Goal: Task Accomplishment & Management: Complete application form

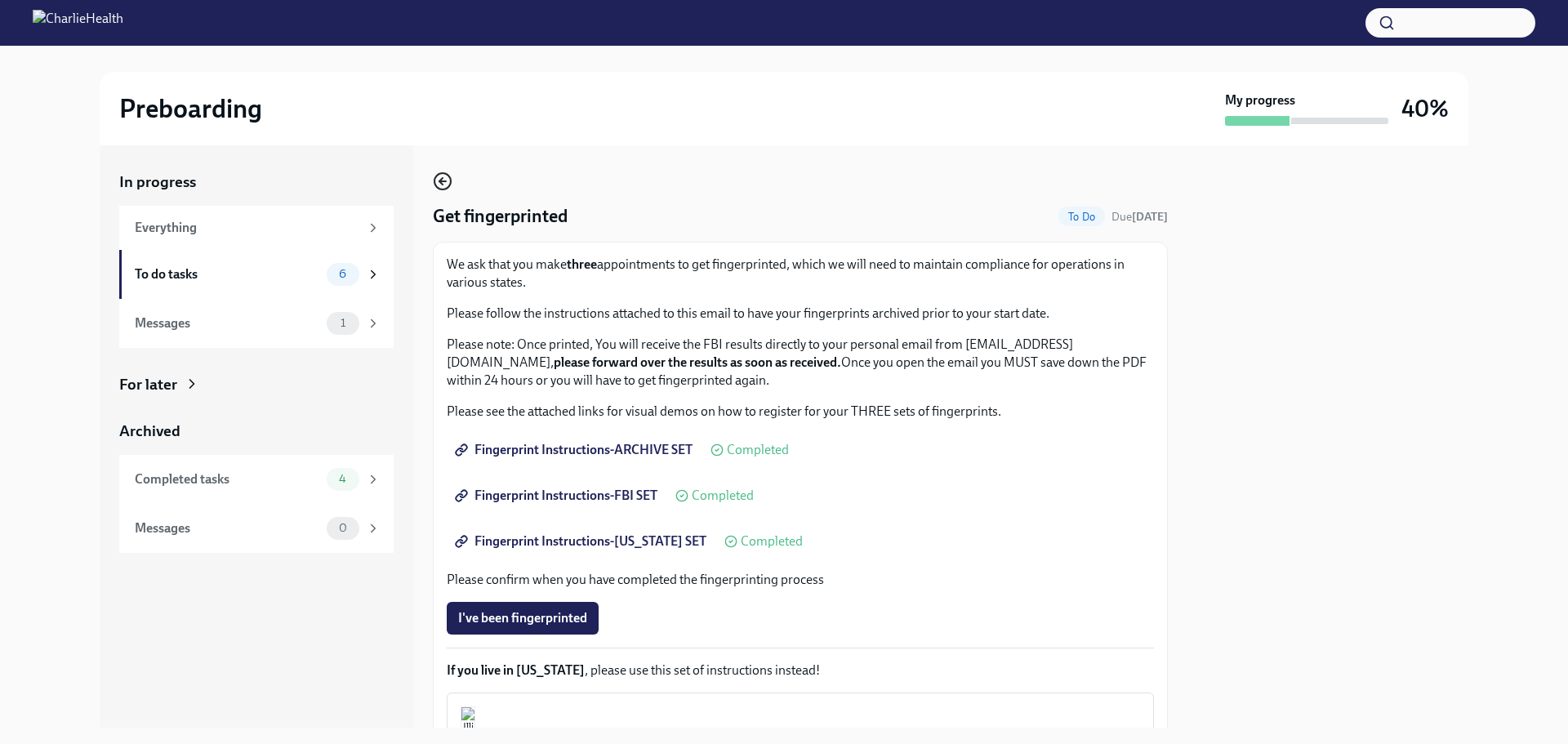
click at [441, 177] on icon "button" at bounding box center [442, 181] width 20 height 20
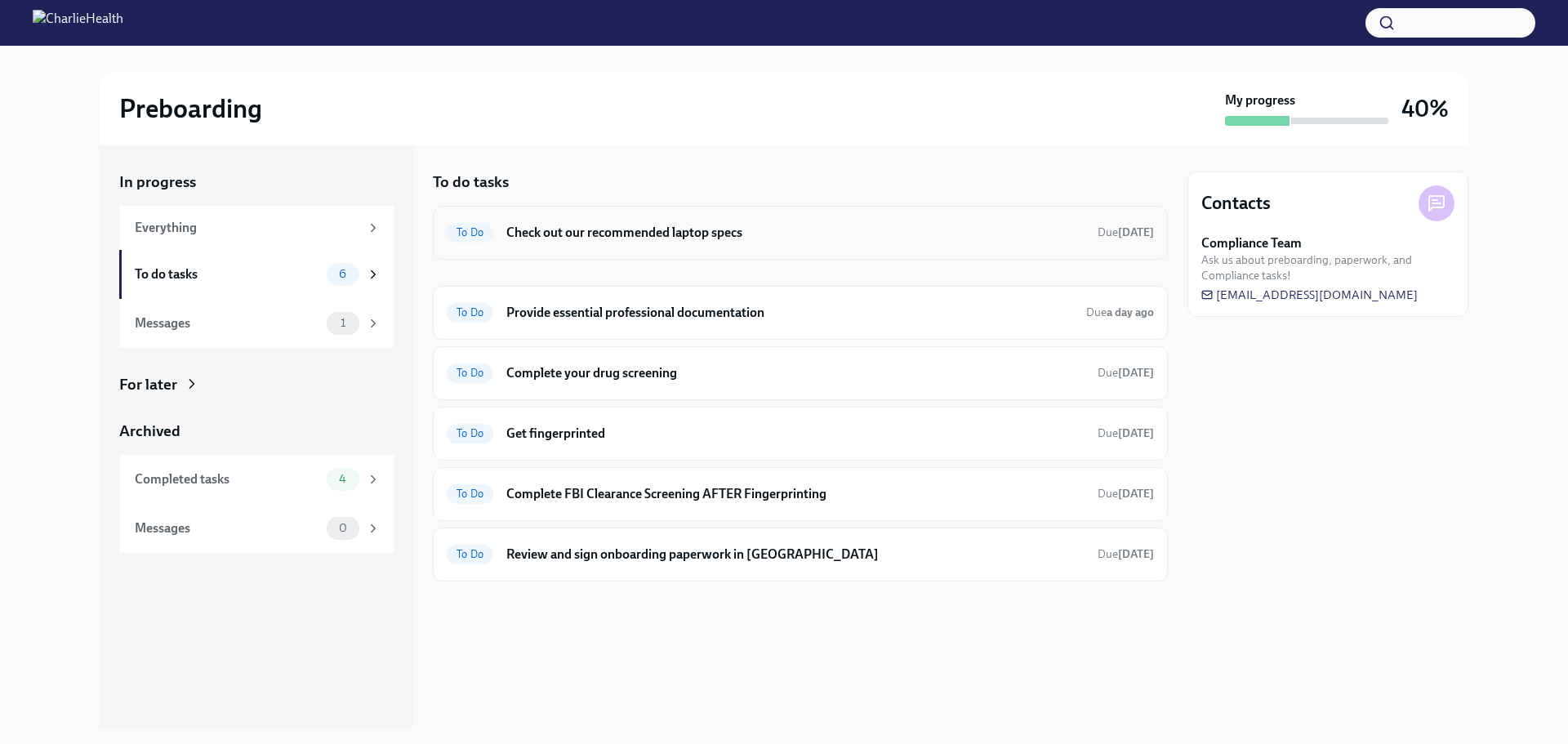
click at [779, 224] on h6 "Check out our recommended laptop specs" at bounding box center [796, 233] width 578 height 18
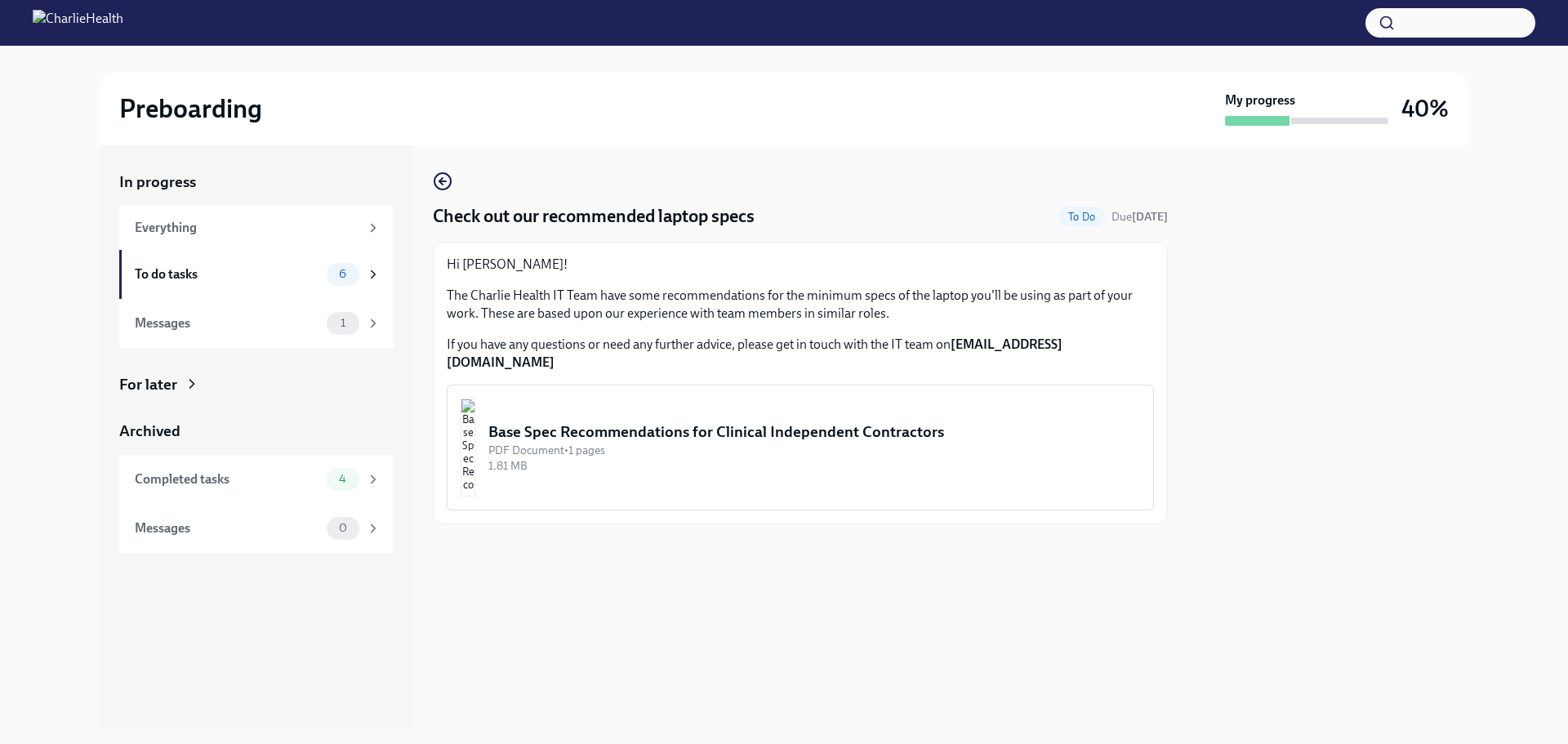
click at [580, 443] on div "PDF Document • 1 pages" at bounding box center [814, 450] width 652 height 16
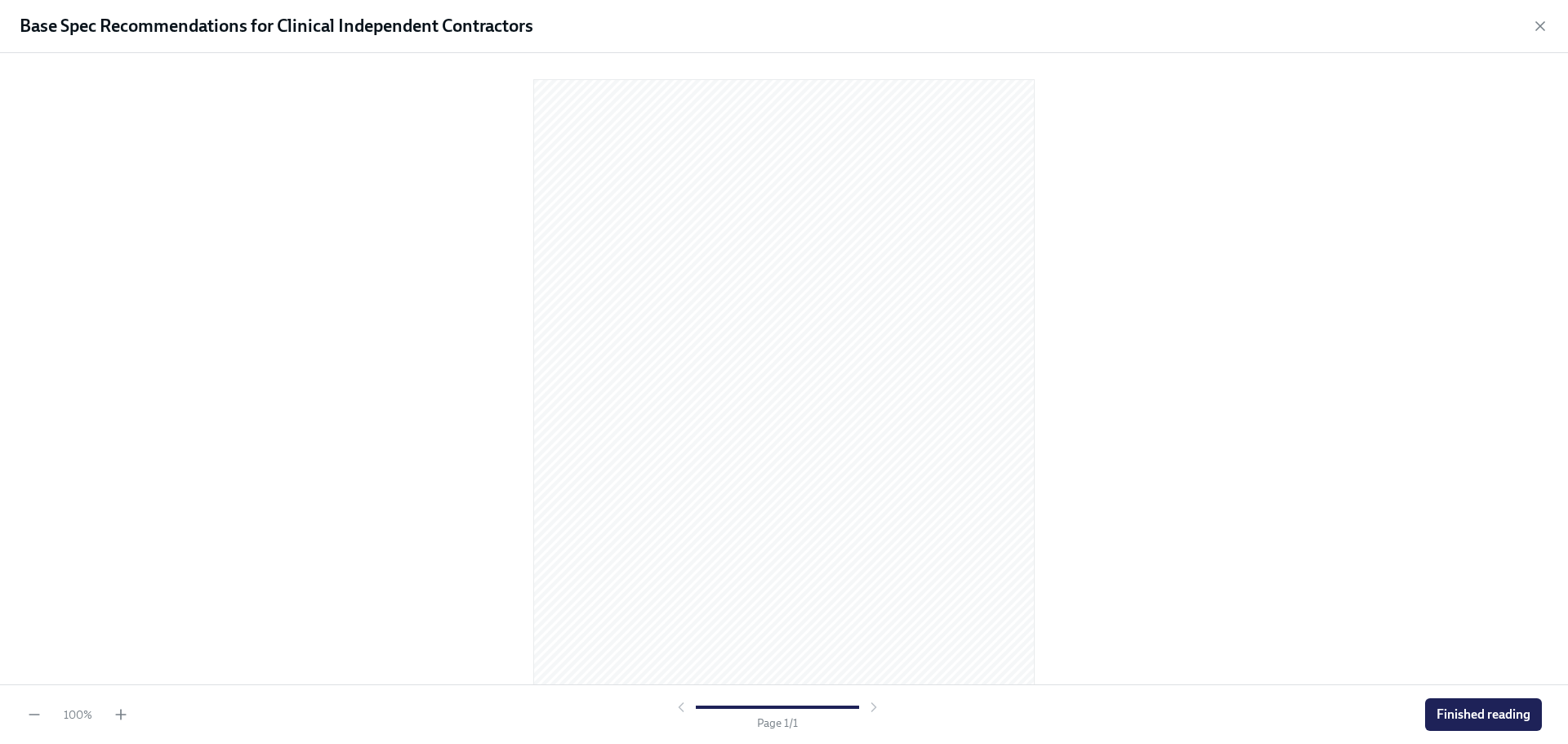
scroll to position [43, 0]
click at [1438, 713] on span "Finished reading" at bounding box center [1484, 714] width 94 height 16
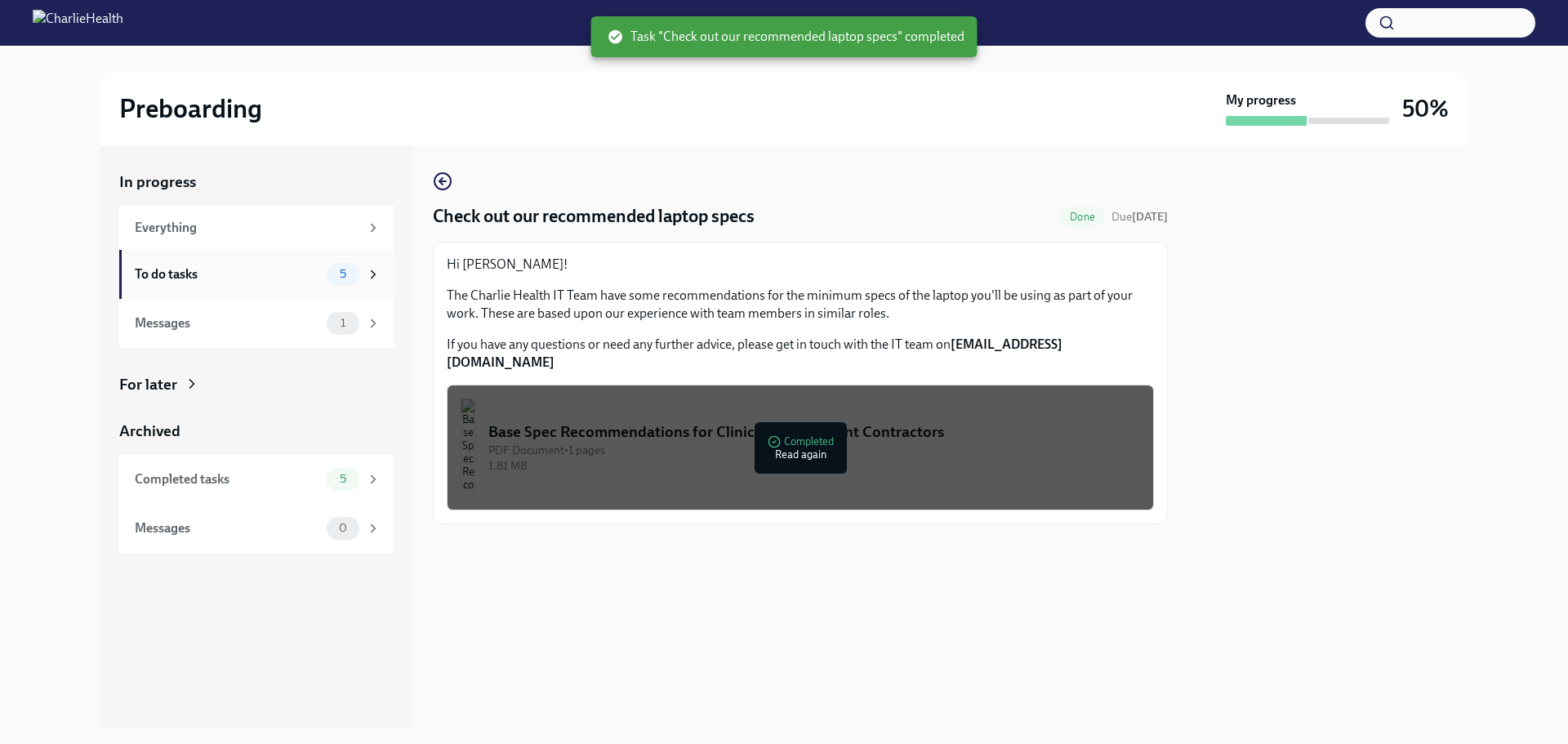
click at [250, 287] on div "To do tasks 5" at bounding box center [256, 274] width 274 height 49
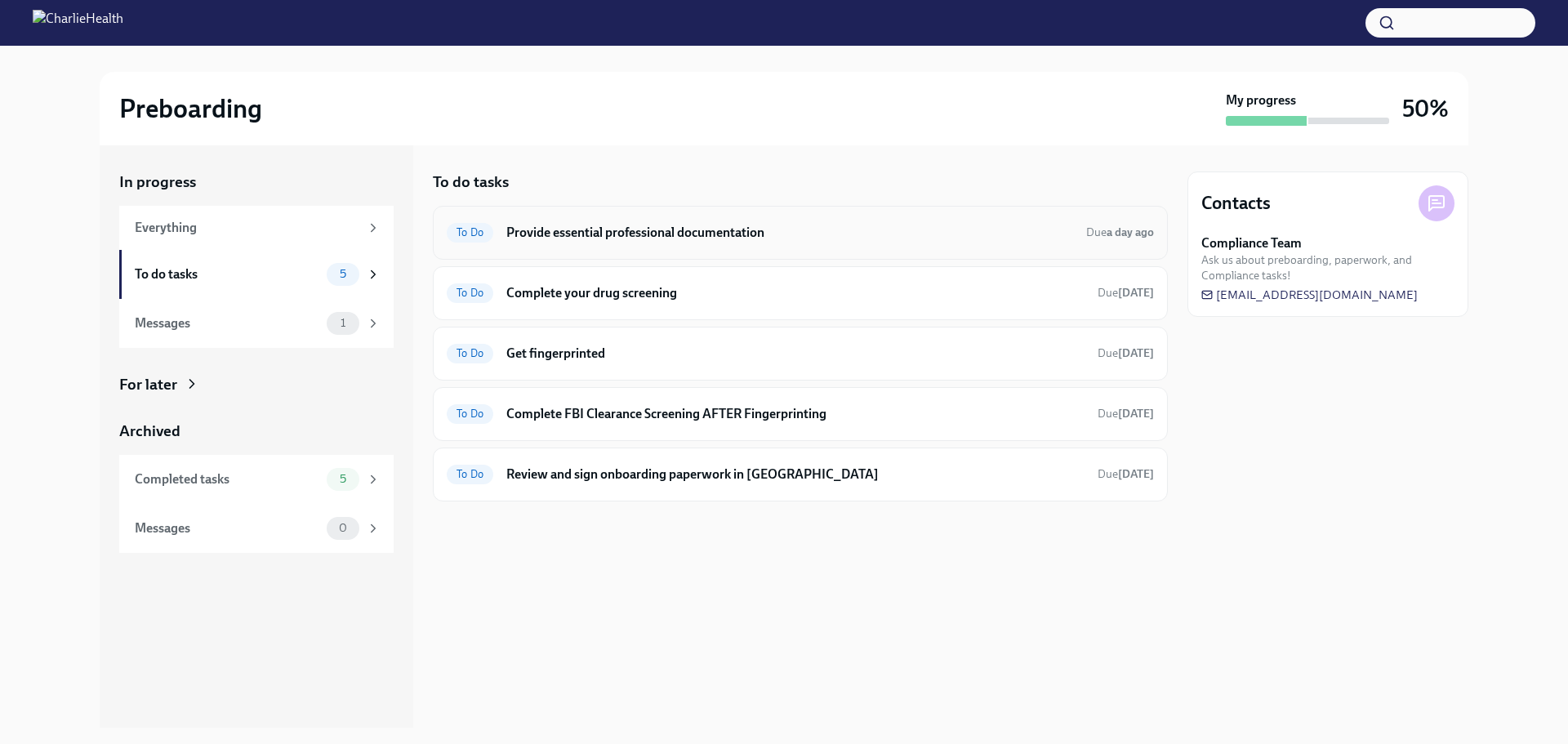
click at [592, 231] on h6 "Provide essential professional documentation" at bounding box center [790, 233] width 567 height 18
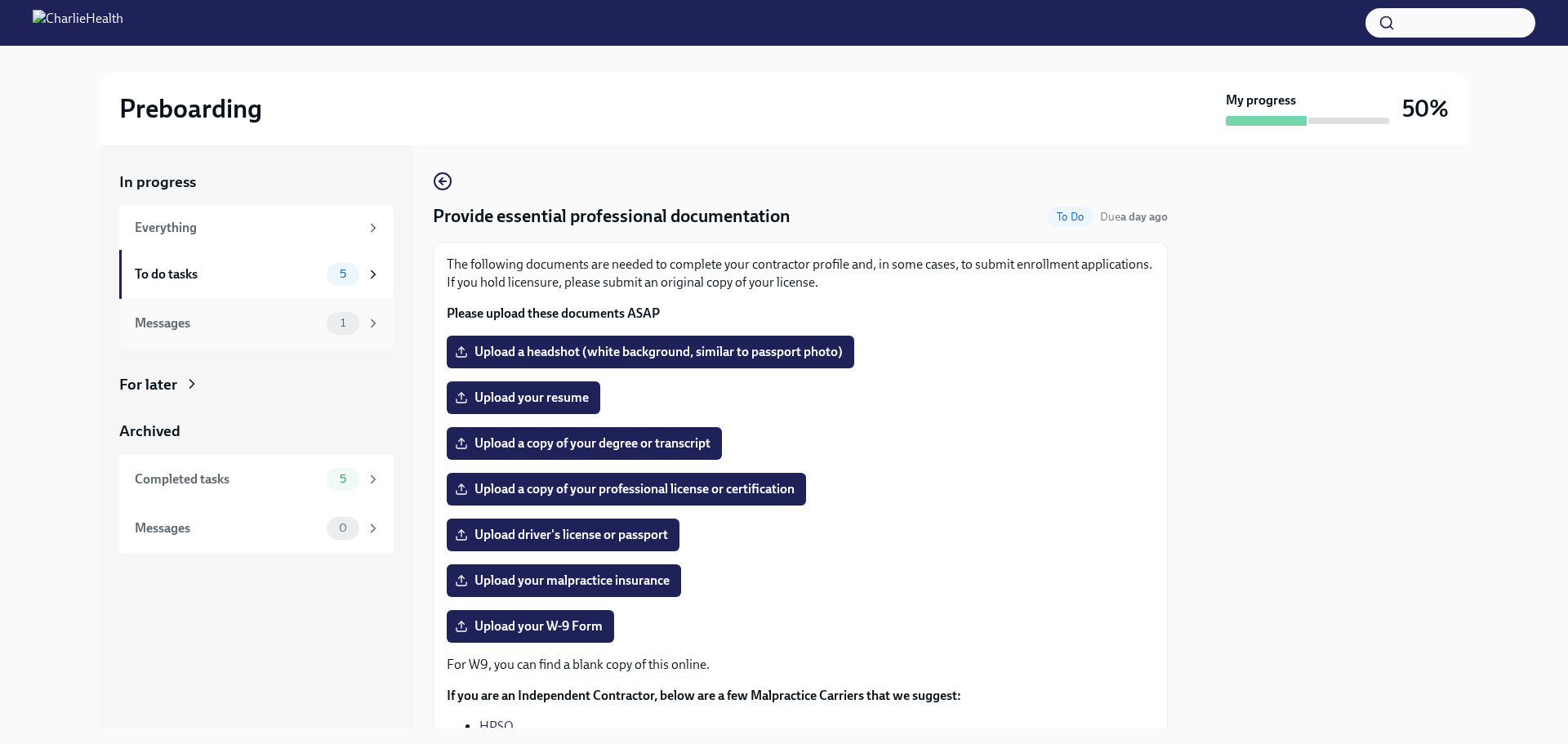
click at [263, 328] on div "Messages" at bounding box center [228, 323] width 186 height 18
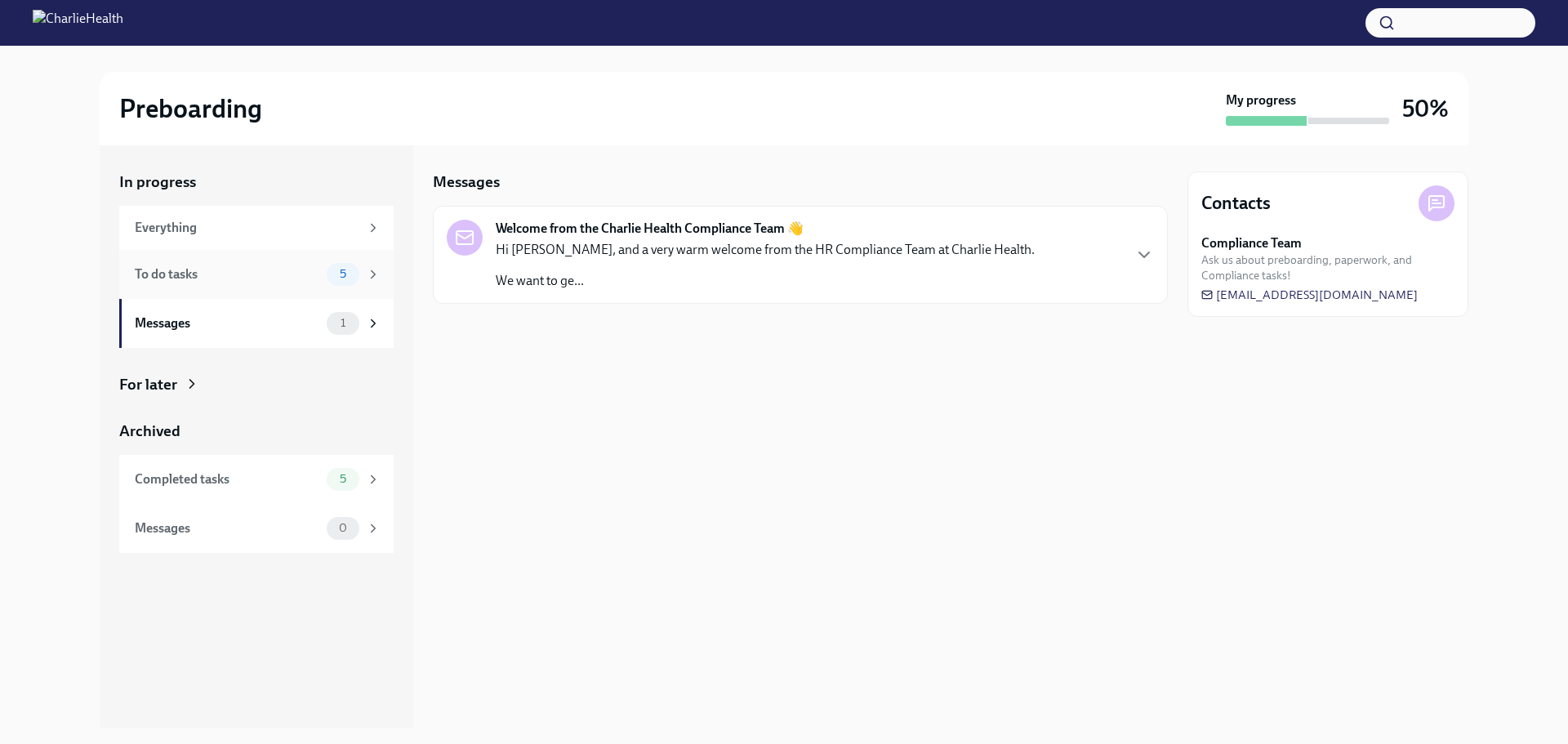
click at [208, 271] on div "To do tasks" at bounding box center [228, 274] width 186 height 18
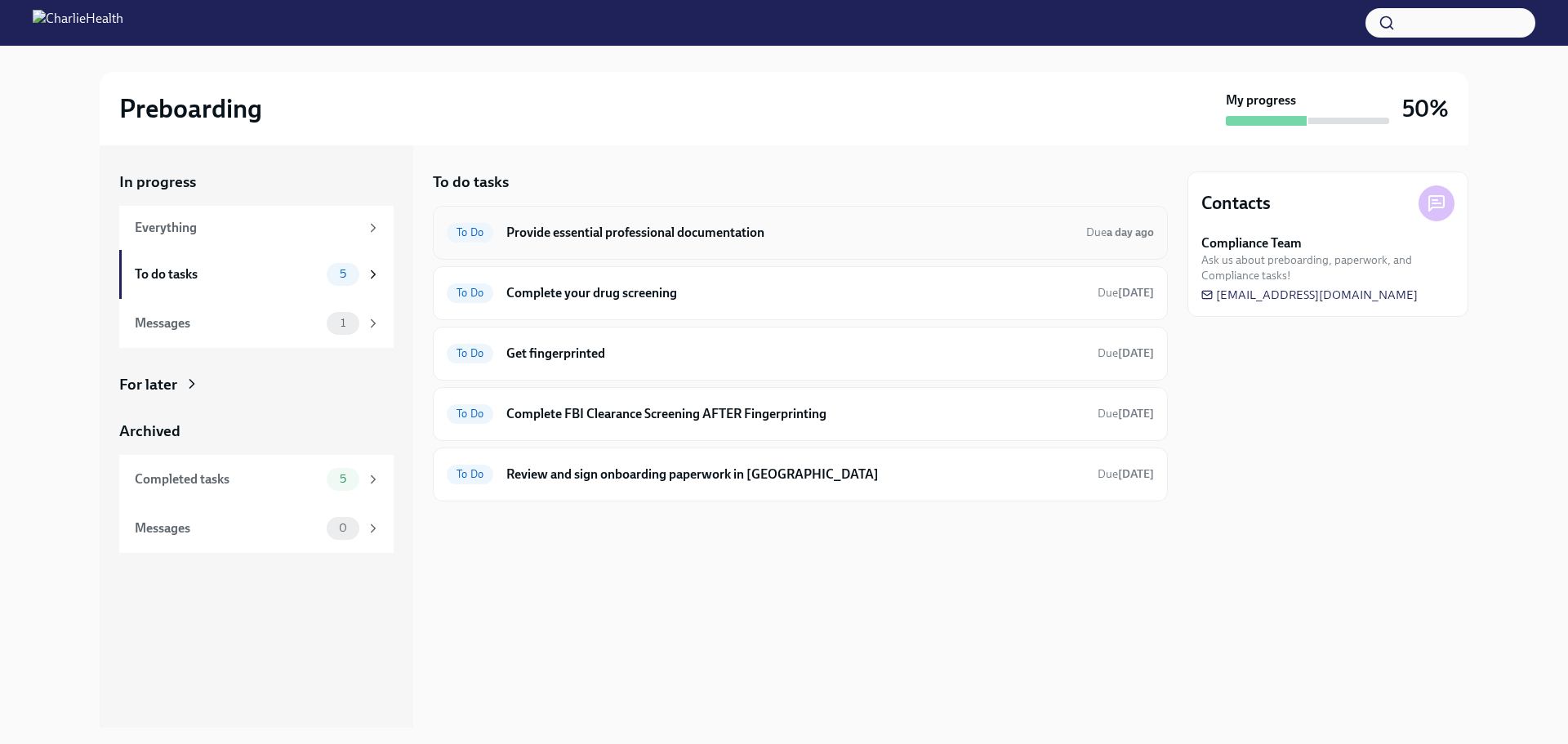
click at [501, 239] on div "To Do Provide essential professional documentation Due a day ago" at bounding box center [800, 233] width 708 height 26
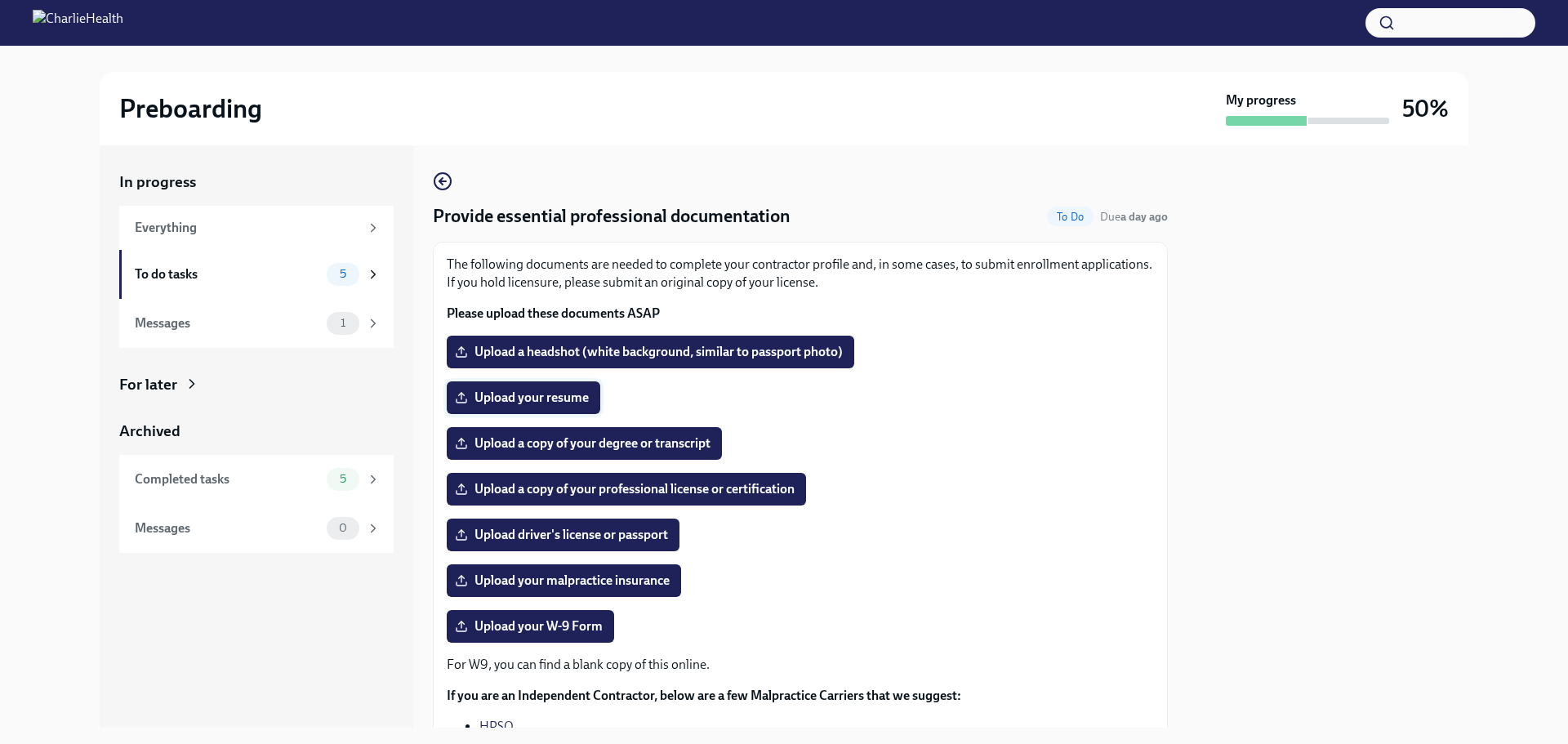
click at [524, 393] on span "Upload your resume" at bounding box center [523, 397] width 130 height 16
click at [0, 0] on input "Upload your resume" at bounding box center [0, 0] width 0 height 0
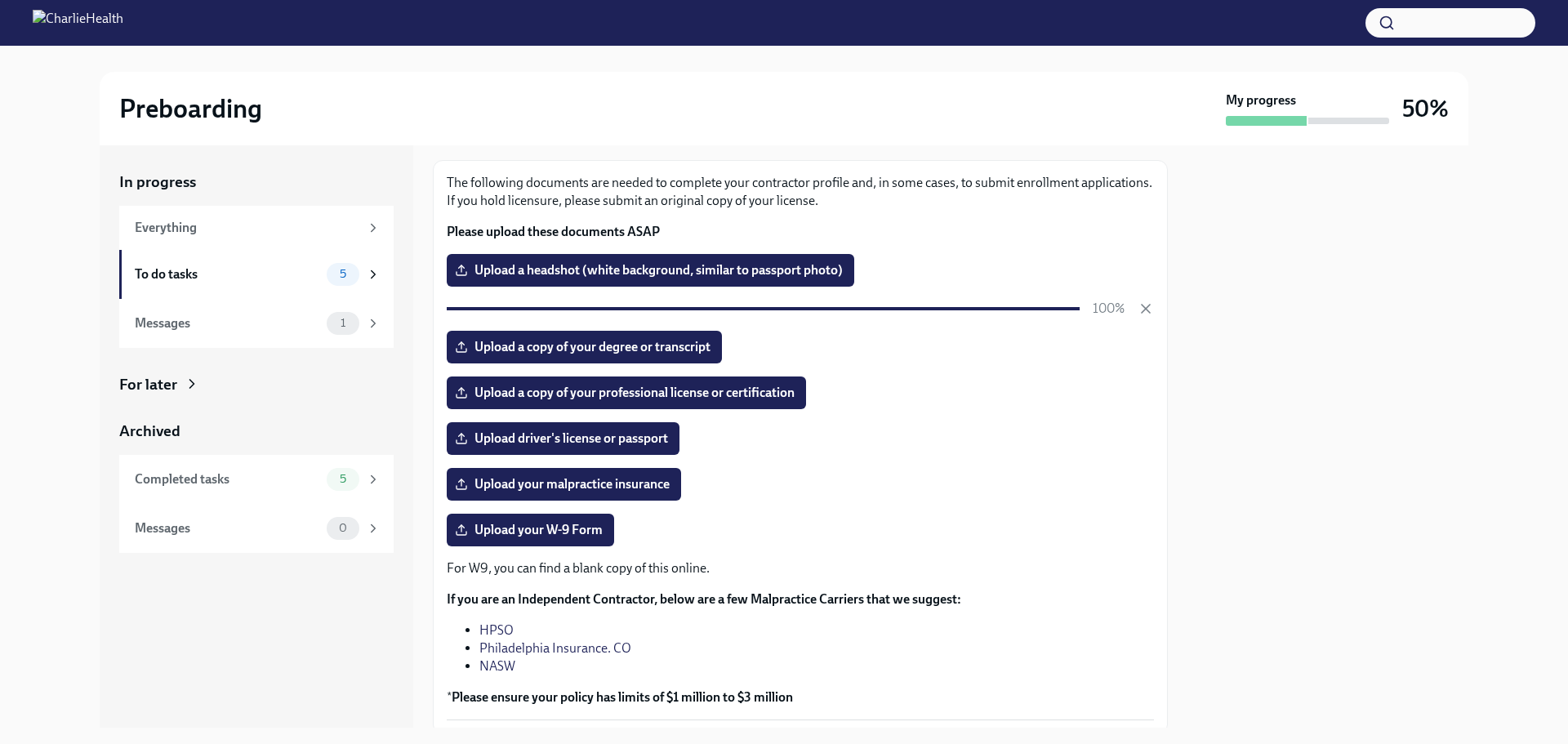
scroll to position [163, 0]
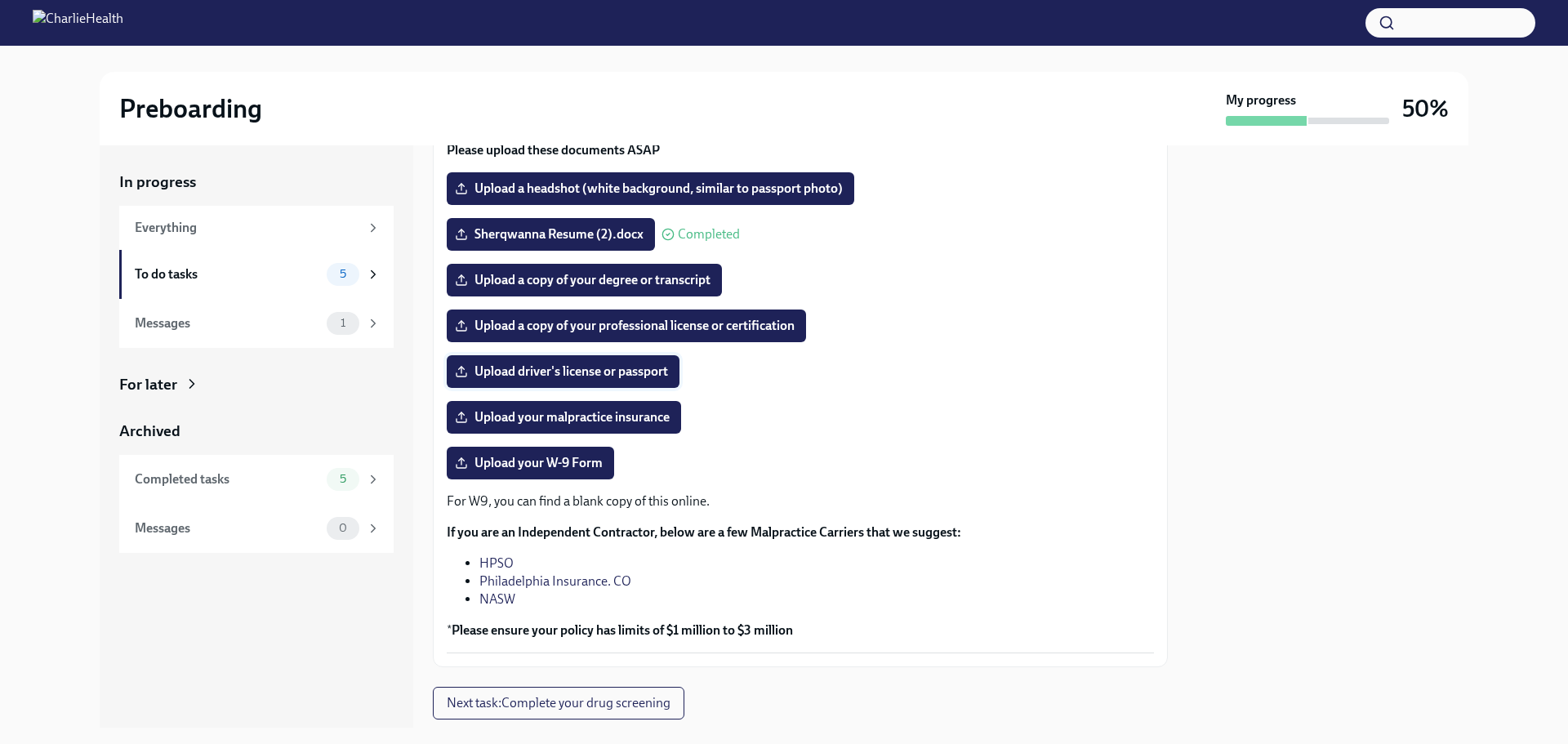
click at [528, 364] on span "Upload driver's license or passport" at bounding box center [563, 371] width 210 height 16
click at [0, 0] on input "Upload driver's license or passport" at bounding box center [0, 0] width 0 height 0
click at [554, 190] on span "Upload a headshot (white background, similar to passport photo)" at bounding box center [650, 188] width 385 height 16
click at [0, 0] on input "Upload a headshot (white background, similar to passport photo)" at bounding box center [0, 0] width 0 height 0
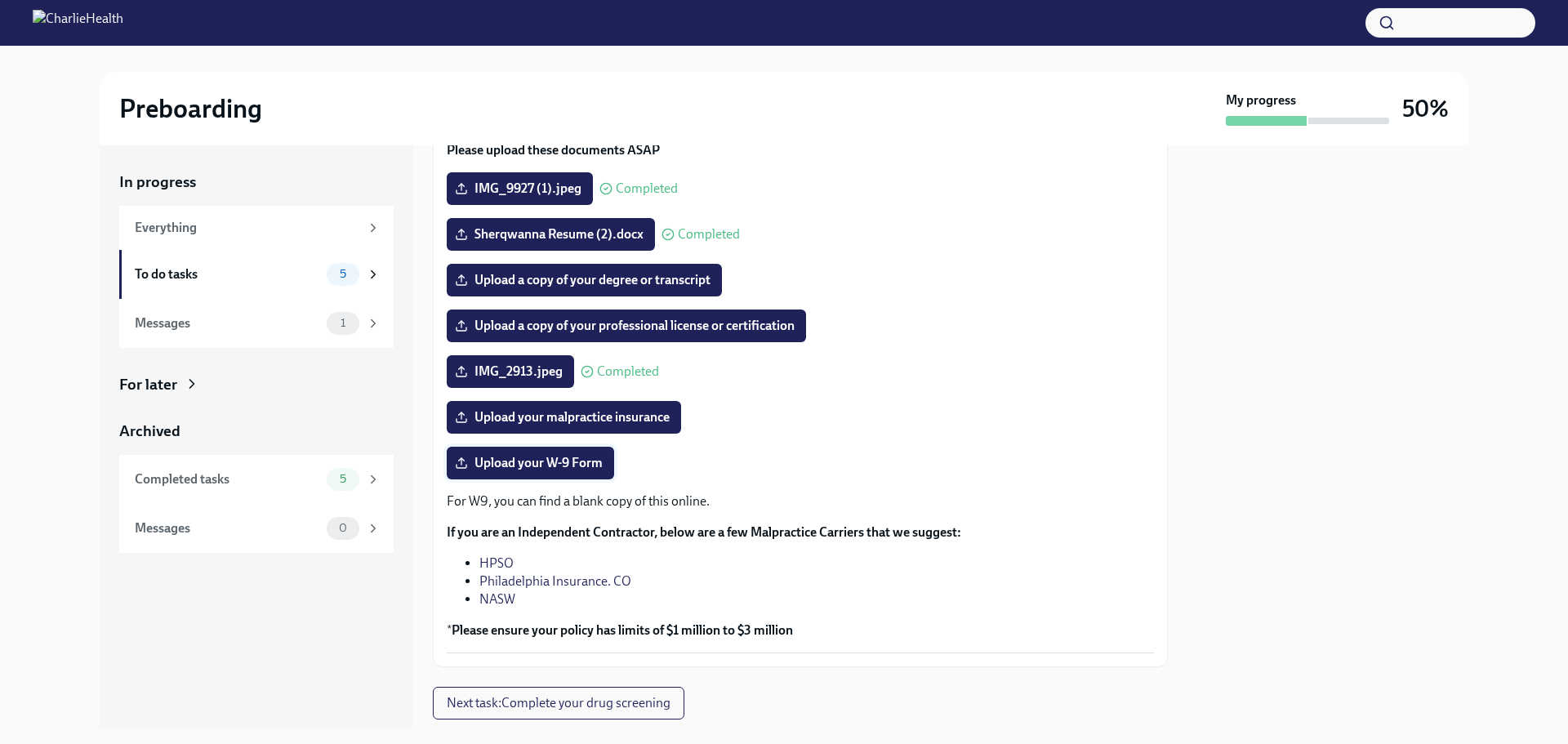
click at [562, 469] on span "Upload your W-9 Form" at bounding box center [530, 463] width 145 height 16
click at [0, 0] on input "Upload your W-9 Form" at bounding box center [0, 0] width 0 height 0
click at [660, 277] on span "Upload a copy of your degree or transcript" at bounding box center [584, 280] width 252 height 16
click at [0, 0] on input "Upload a copy of your degree or transcript" at bounding box center [0, 0] width 0 height 0
click at [619, 706] on span "Next task : Complete your drug screening" at bounding box center [558, 703] width 224 height 16
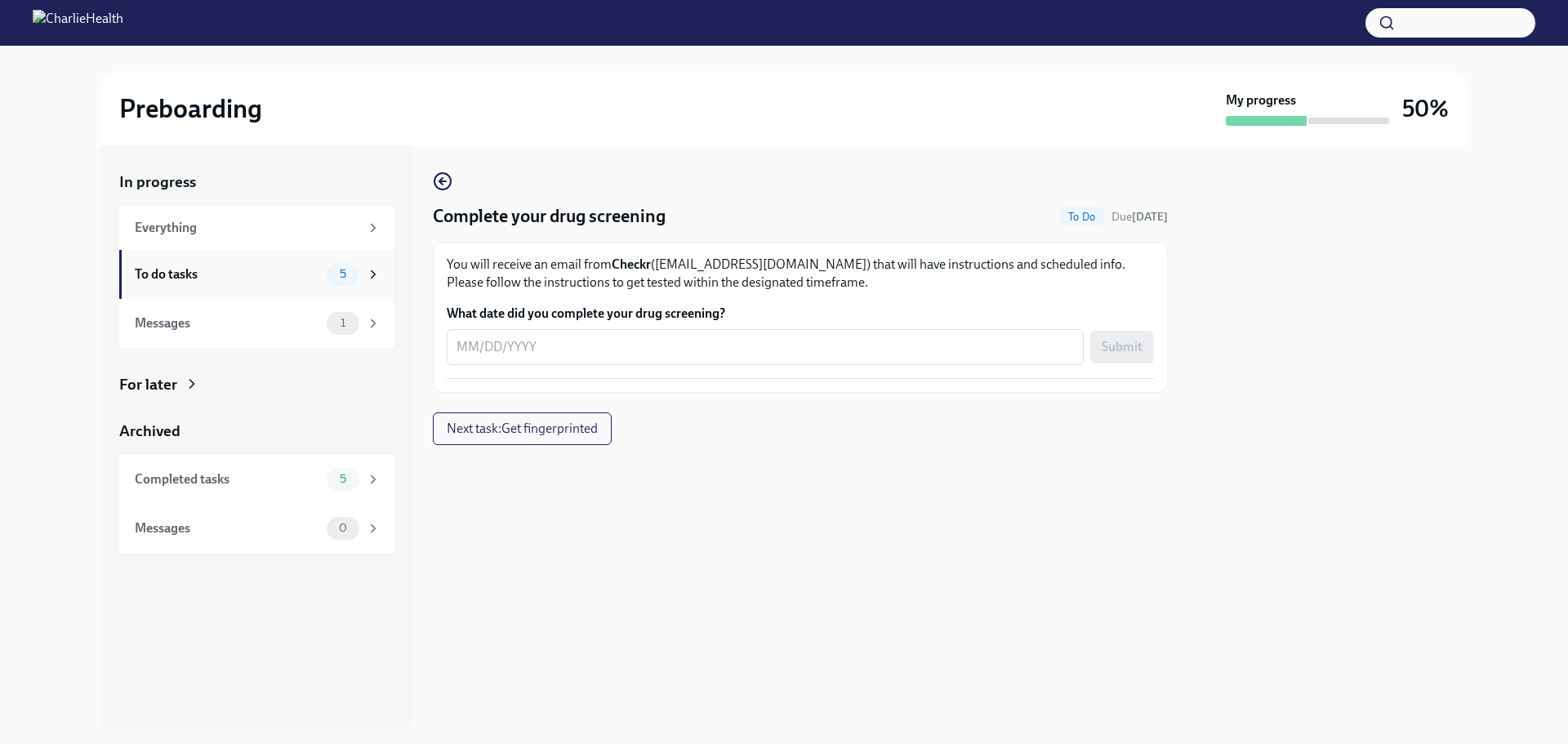
click at [334, 265] on div "5" at bounding box center [343, 274] width 33 height 23
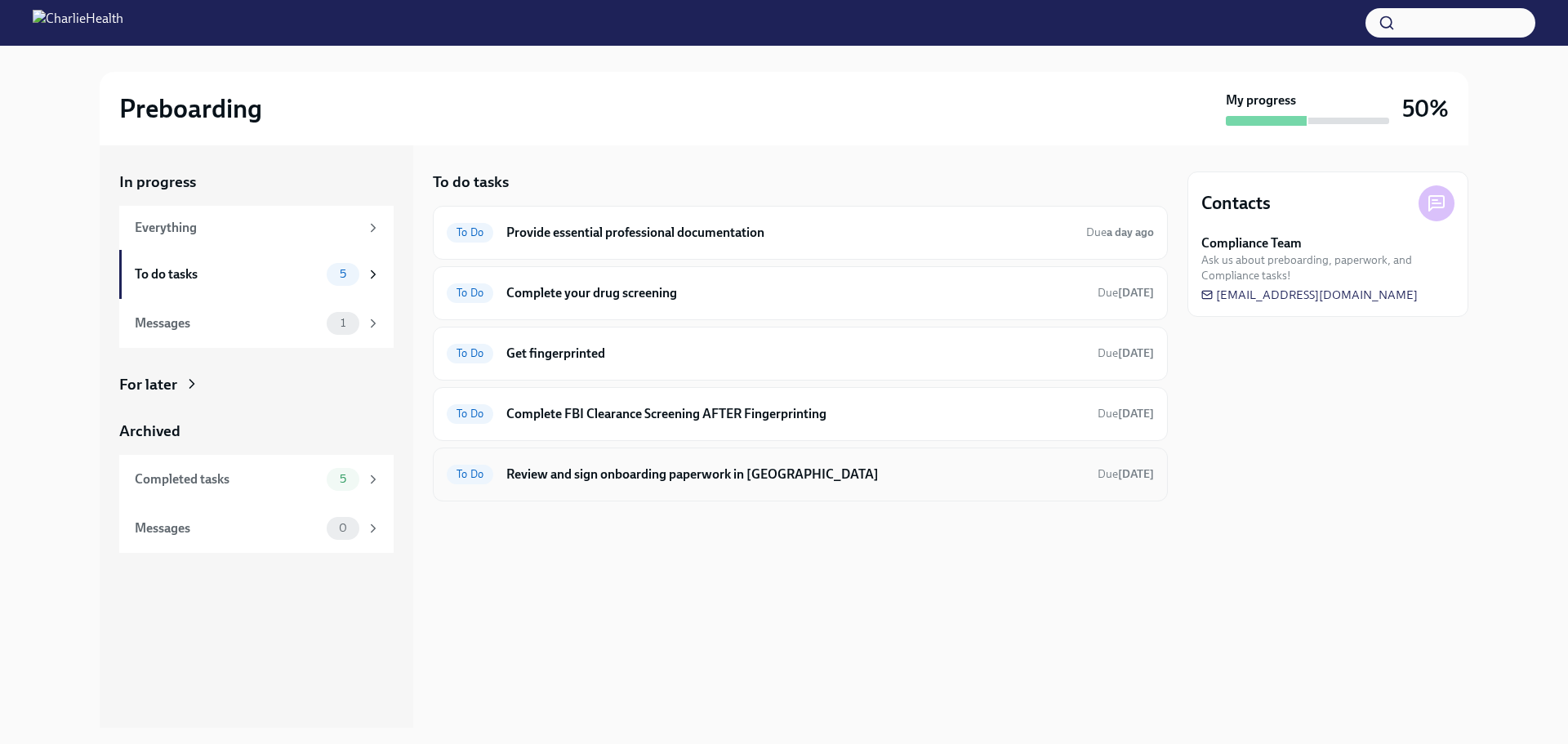
click at [892, 484] on div "To Do Review and sign onboarding paperwork in UKG Due [DATE]" at bounding box center [800, 475] width 708 height 26
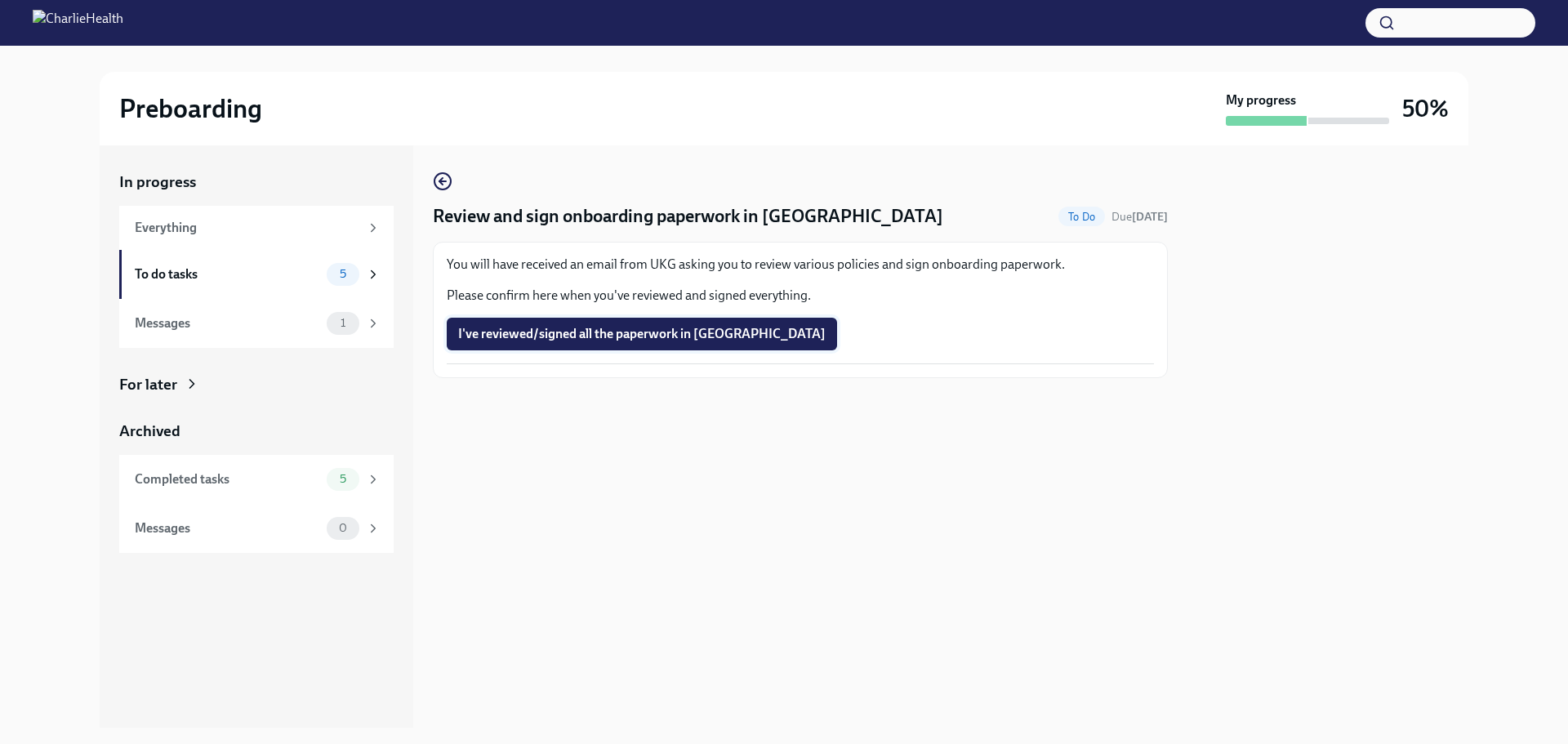
click at [600, 333] on span "I've reviewed/signed all the paperwork in [GEOGRAPHIC_DATA]" at bounding box center [642, 333] width 368 height 16
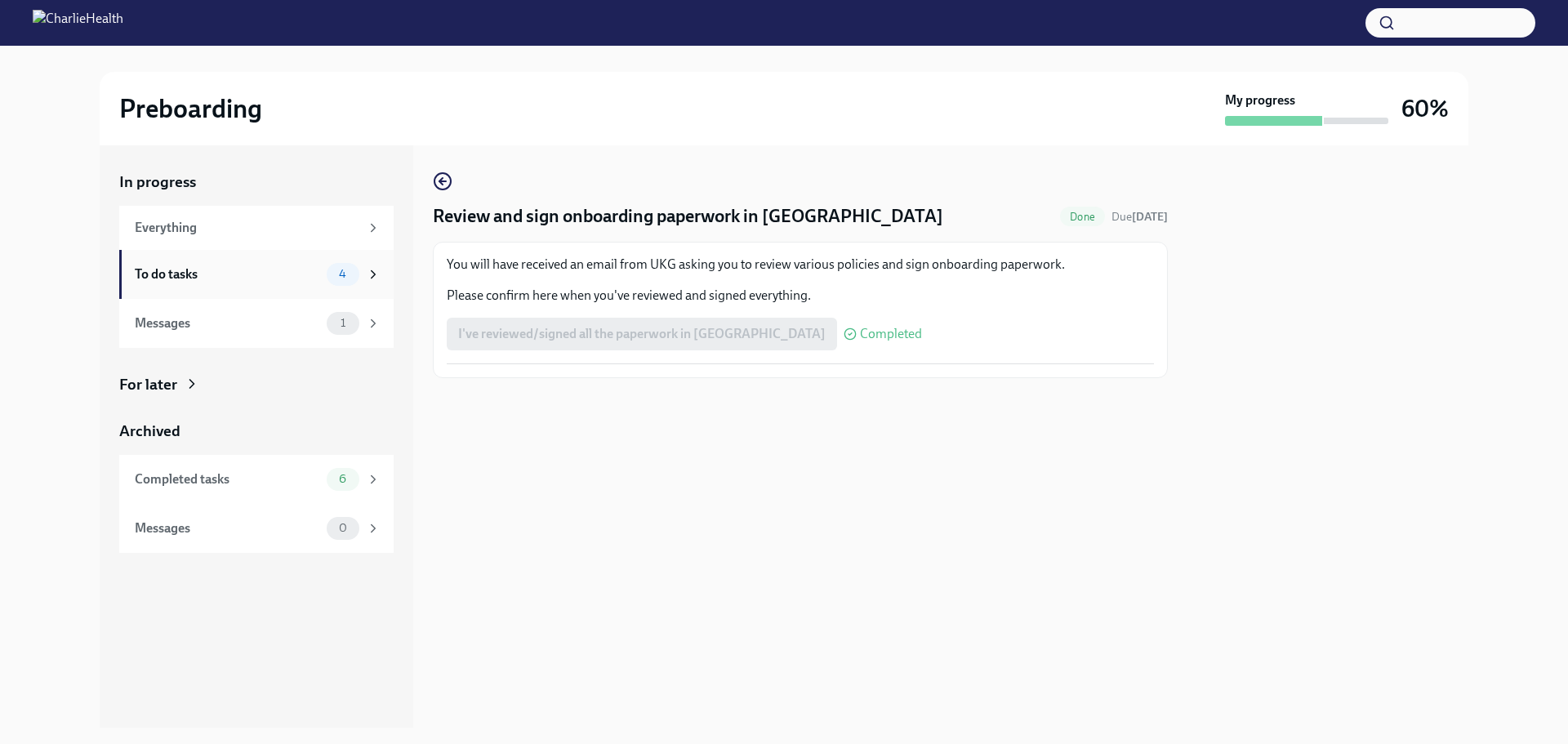
click at [218, 287] on div "To do tasks 4" at bounding box center [256, 274] width 274 height 49
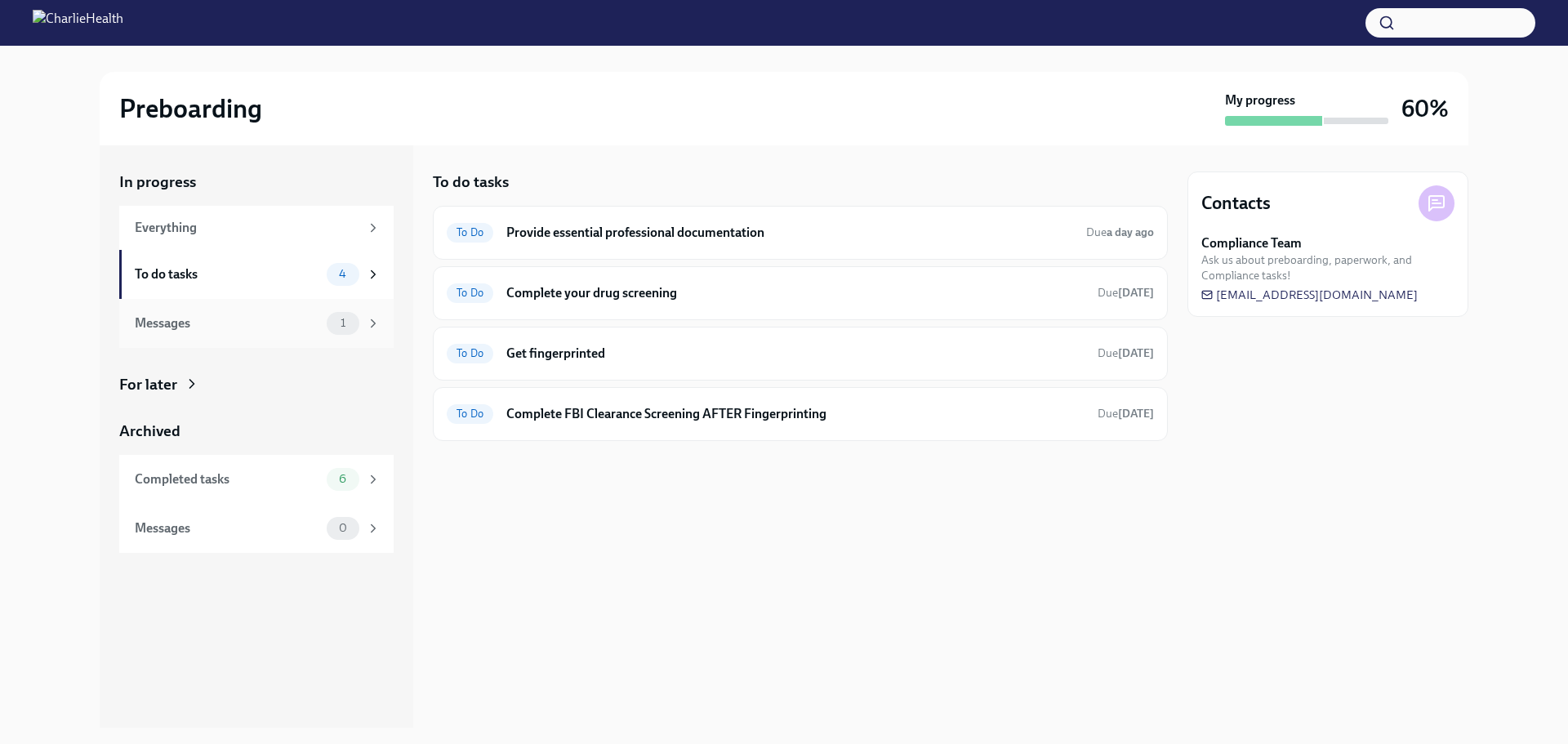
click at [306, 327] on div "Messages" at bounding box center [228, 323] width 186 height 18
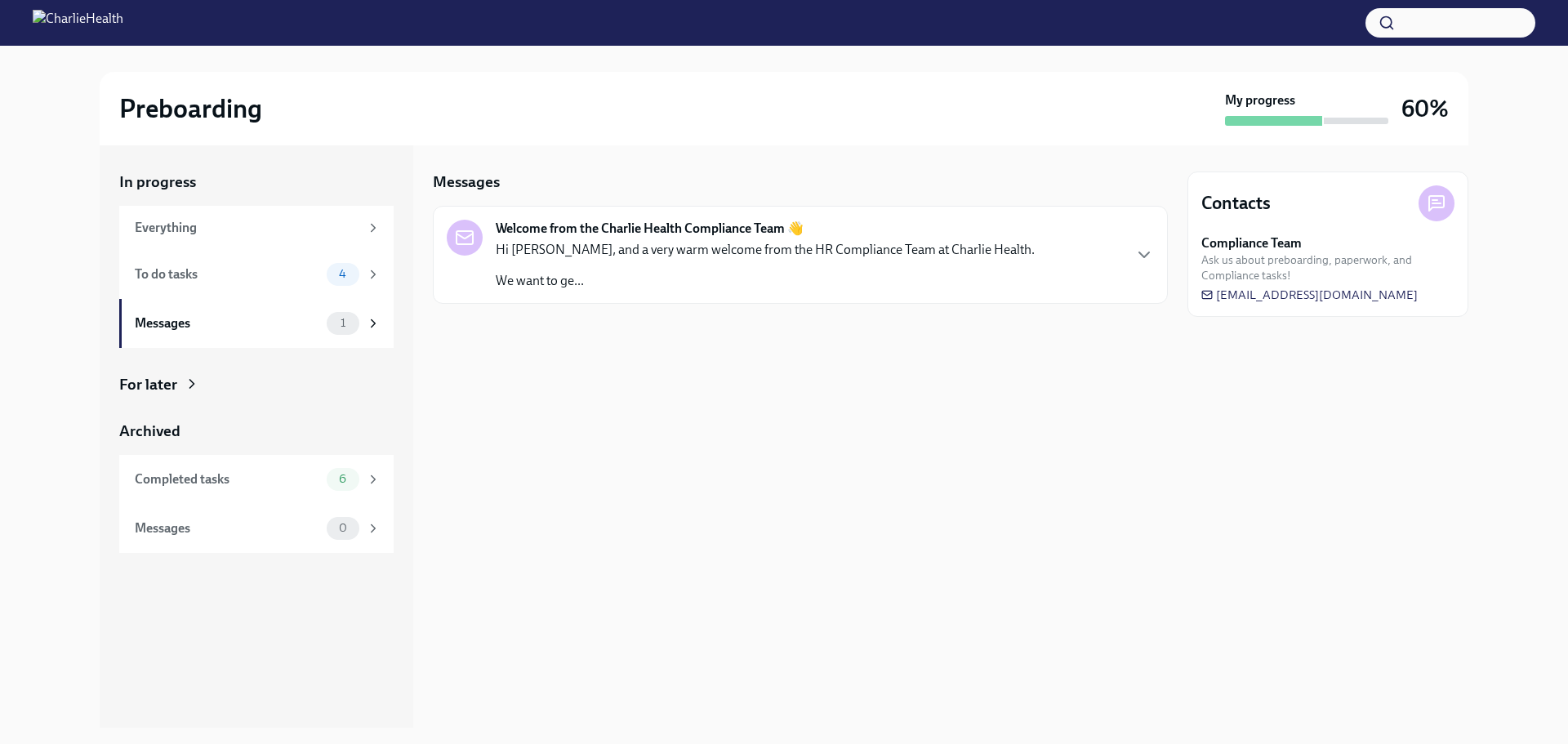
click at [609, 262] on div "Hi [PERSON_NAME], and a very warm welcome from the HR Compliance Team at Charli…" at bounding box center [765, 266] width 540 height 49
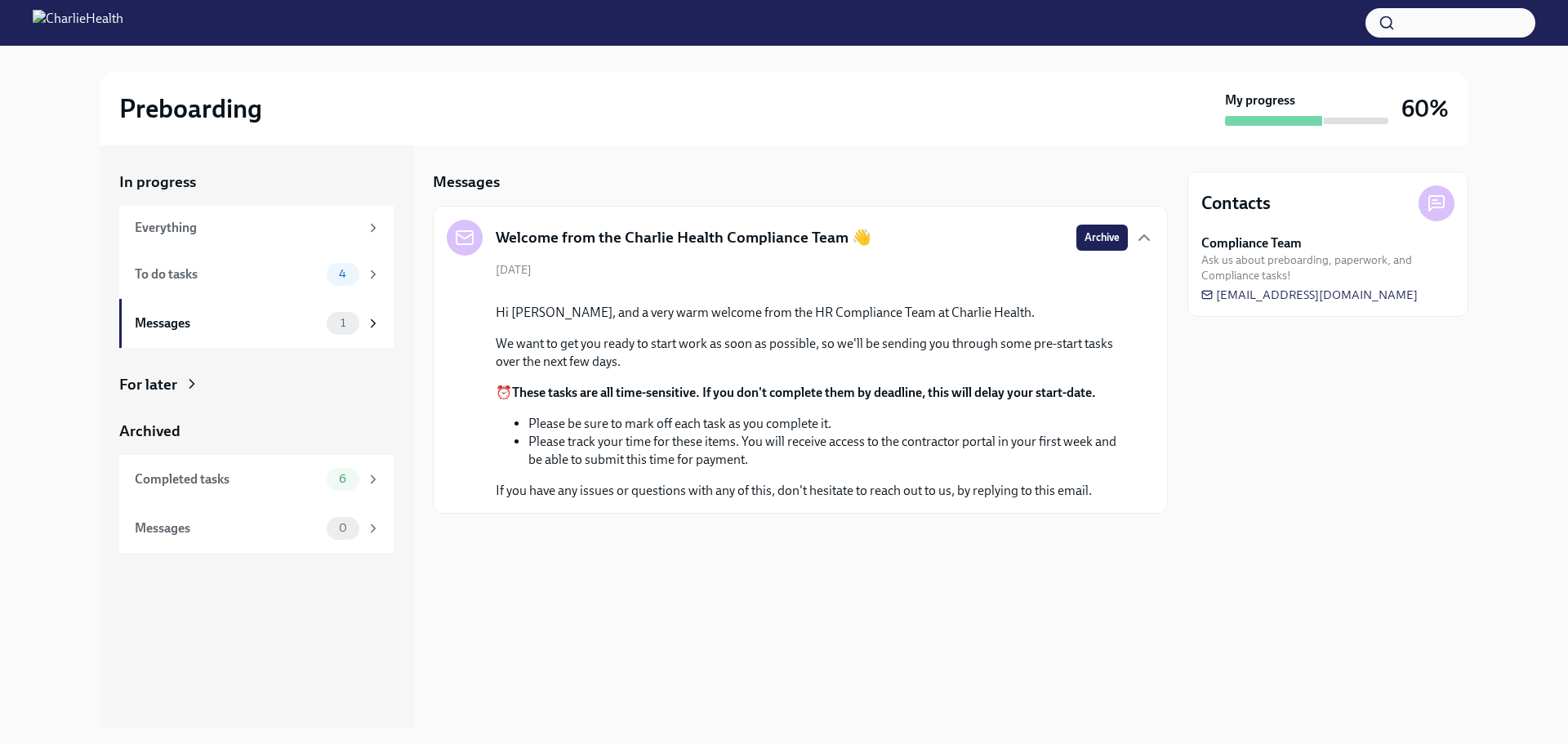
scroll to position [16, 0]
click at [208, 321] on div "Messages" at bounding box center [228, 323] width 186 height 18
click at [368, 320] on icon at bounding box center [373, 324] width 15 height 15
drag, startPoint x: 0, startPoint y: 370, endPoint x: 32, endPoint y: 356, distance: 34.9
click at [0, 369] on div "Preboarding My progress 60% In progress Everything To do tasks 4 Messages 1 For…" at bounding box center [784, 387] width 1568 height 682
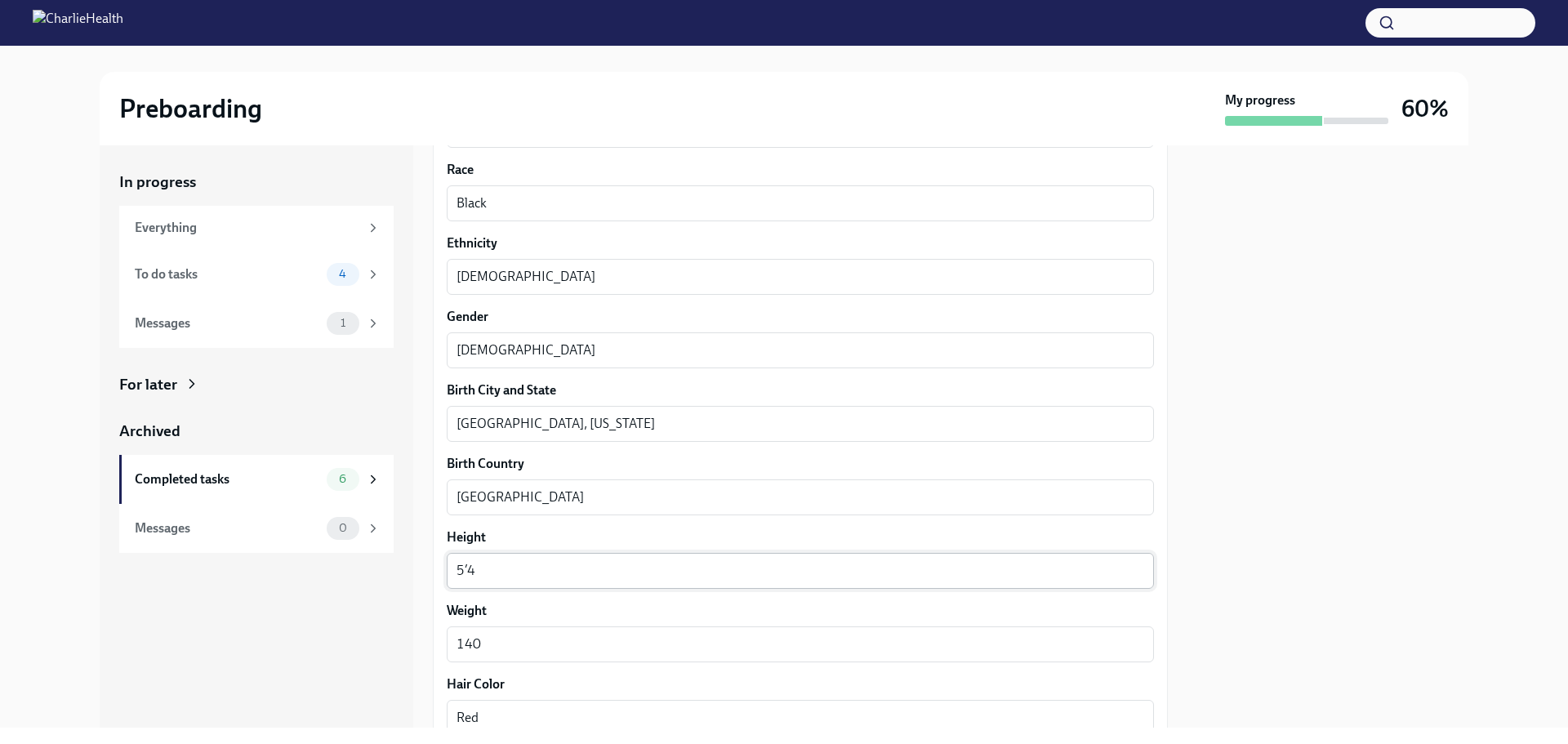
scroll to position [1385, 0]
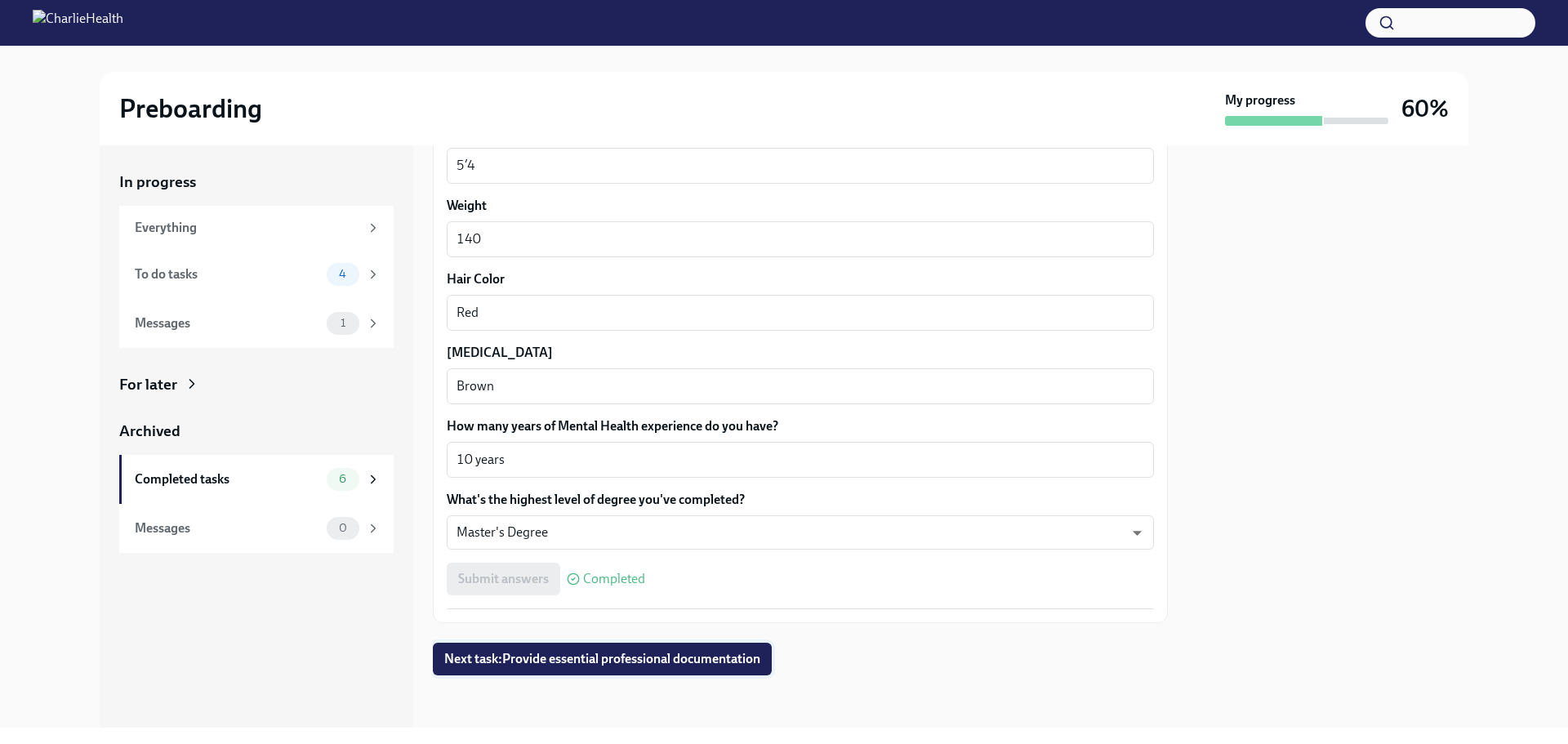
click at [613, 667] on button "Next task : Provide essential professional documentation" at bounding box center [601, 659] width 339 height 33
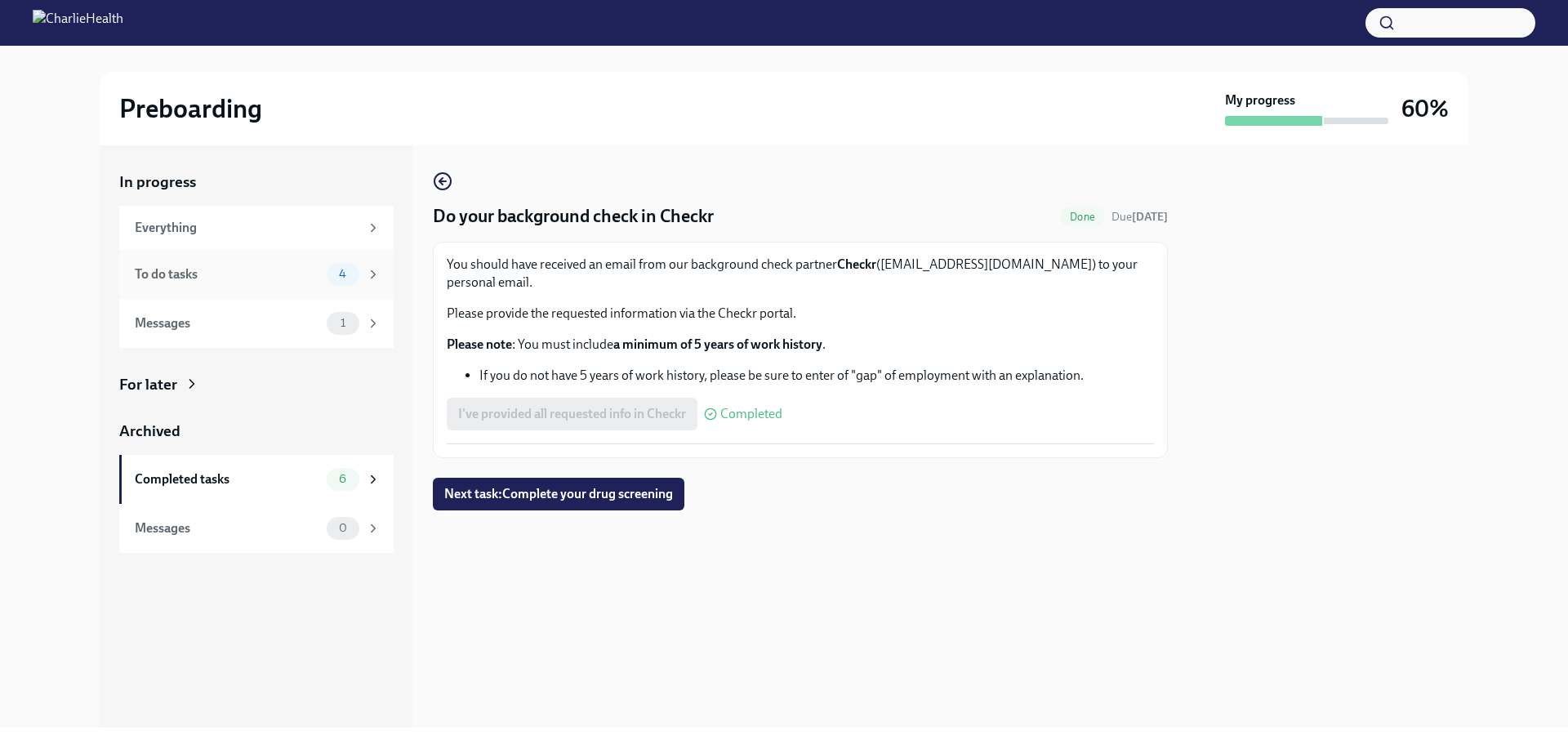
click at [299, 274] on div "To do tasks" at bounding box center [228, 274] width 186 height 18
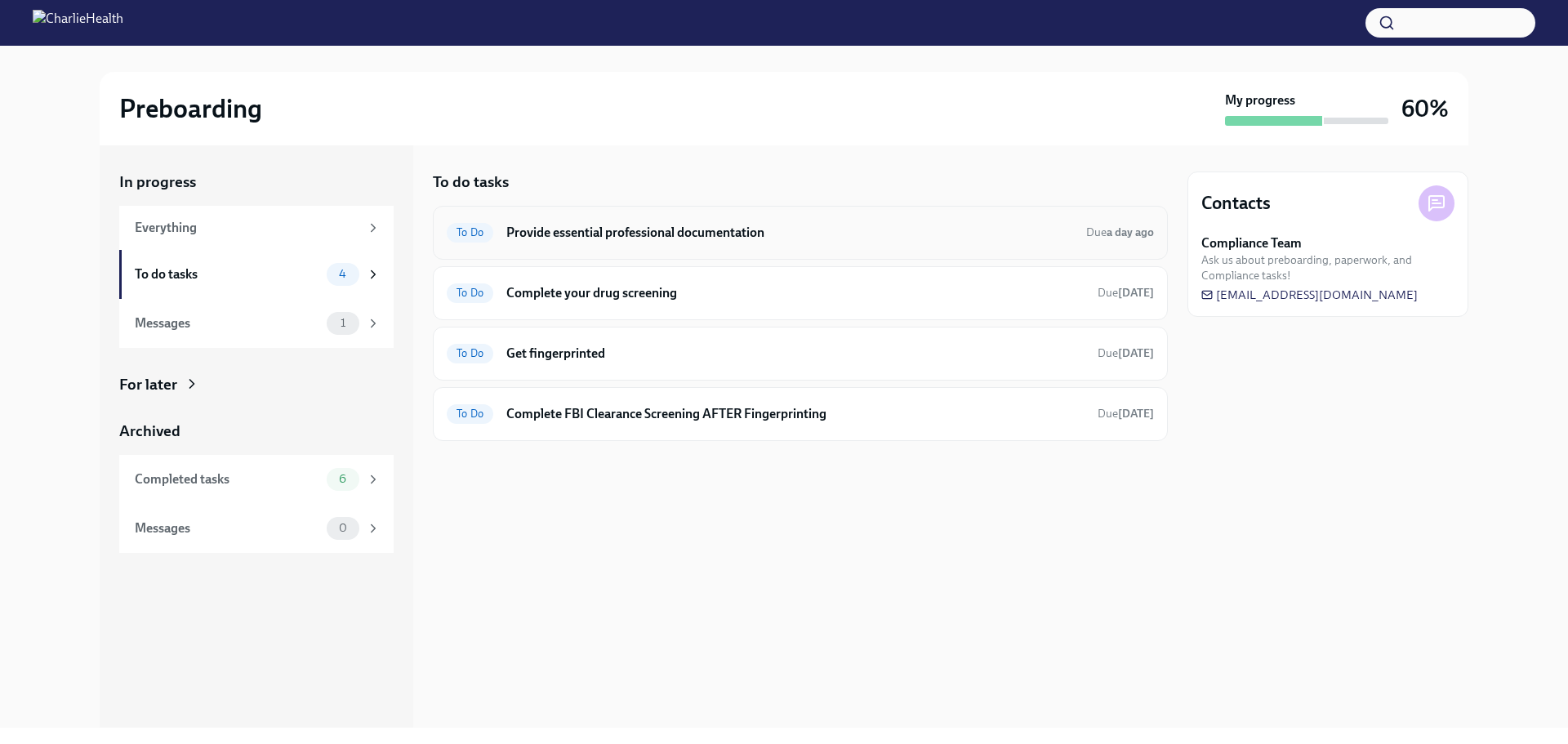
click at [754, 228] on h6 "Provide essential professional documentation" at bounding box center [790, 233] width 567 height 18
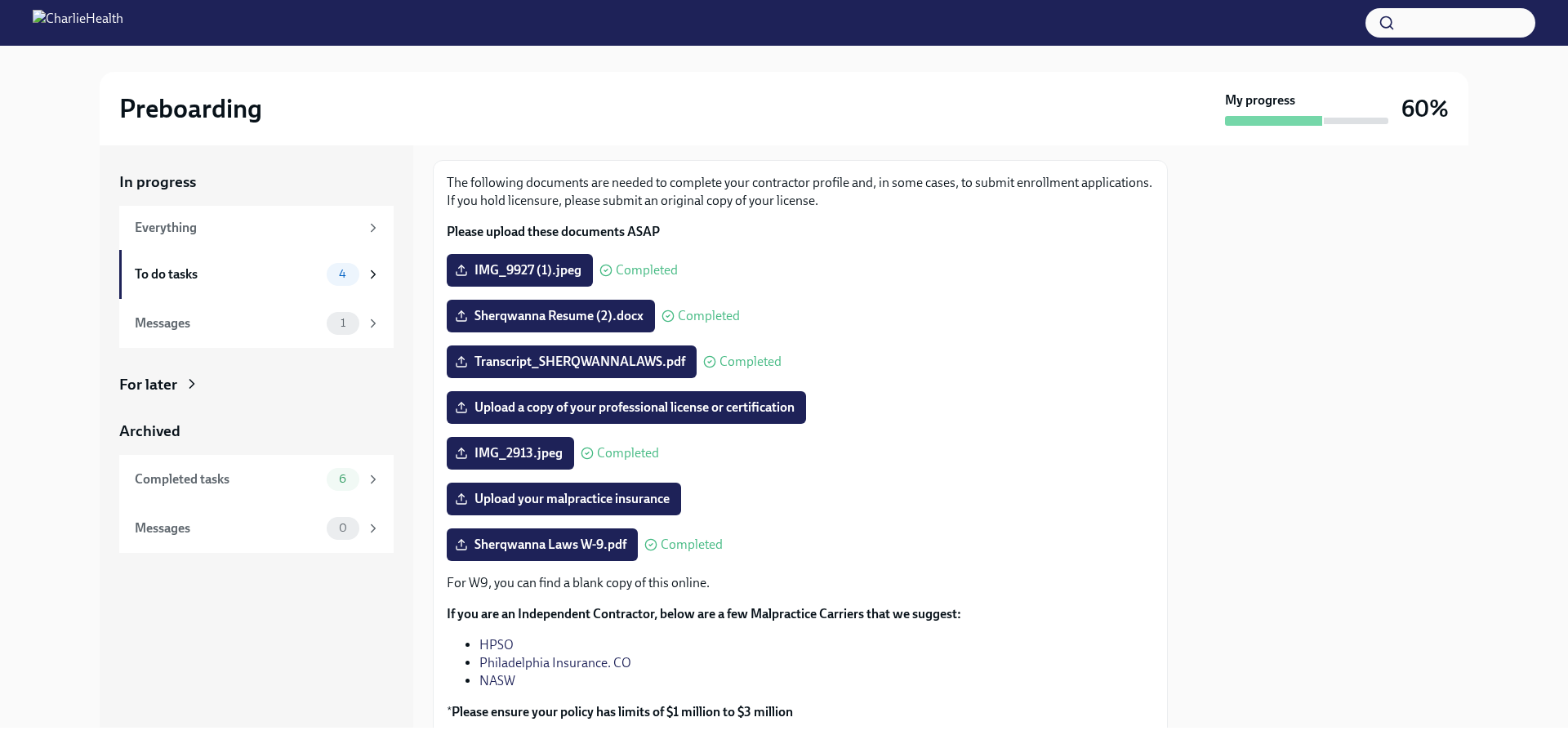
scroll to position [207, 0]
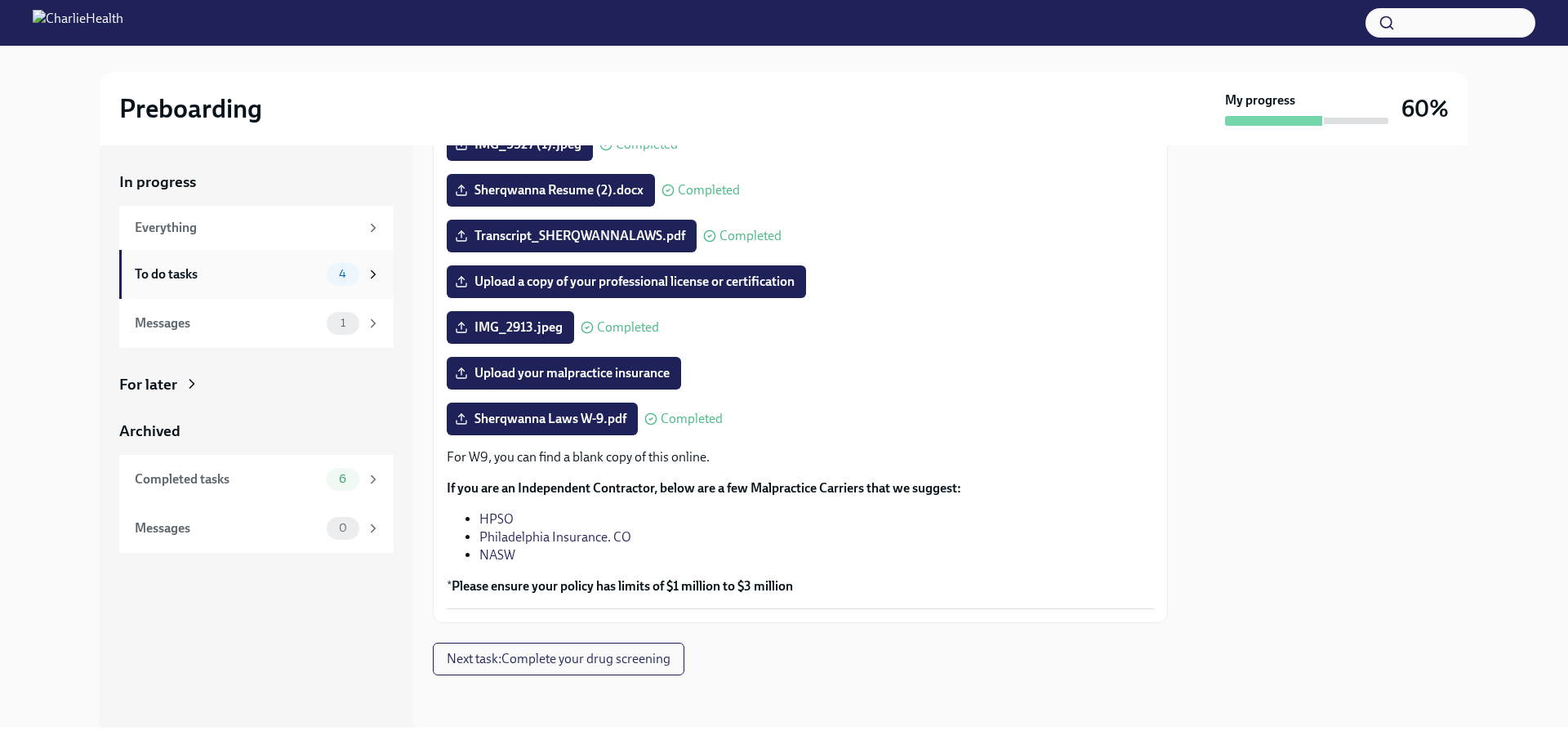
click at [297, 278] on div "To do tasks" at bounding box center [228, 274] width 186 height 18
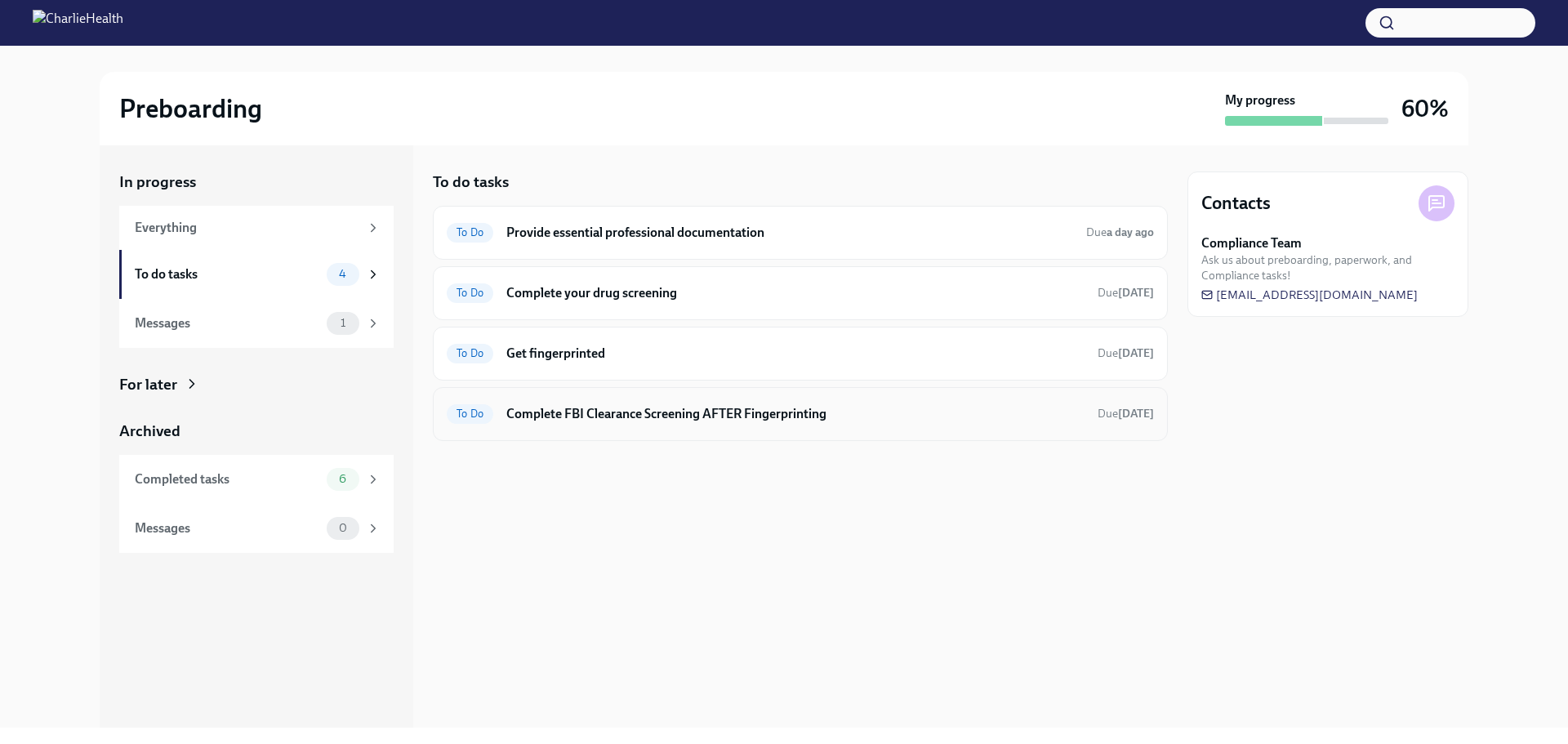
click at [667, 430] on div "To Do Complete FBI Clearance Screening AFTER Fingerprinting Due tomorrow" at bounding box center [799, 414] width 735 height 53
click at [741, 416] on h6 "Complete FBI Clearance Screening AFTER Fingerprinting" at bounding box center [796, 414] width 578 height 18
